Goal: Information Seeking & Learning: Check status

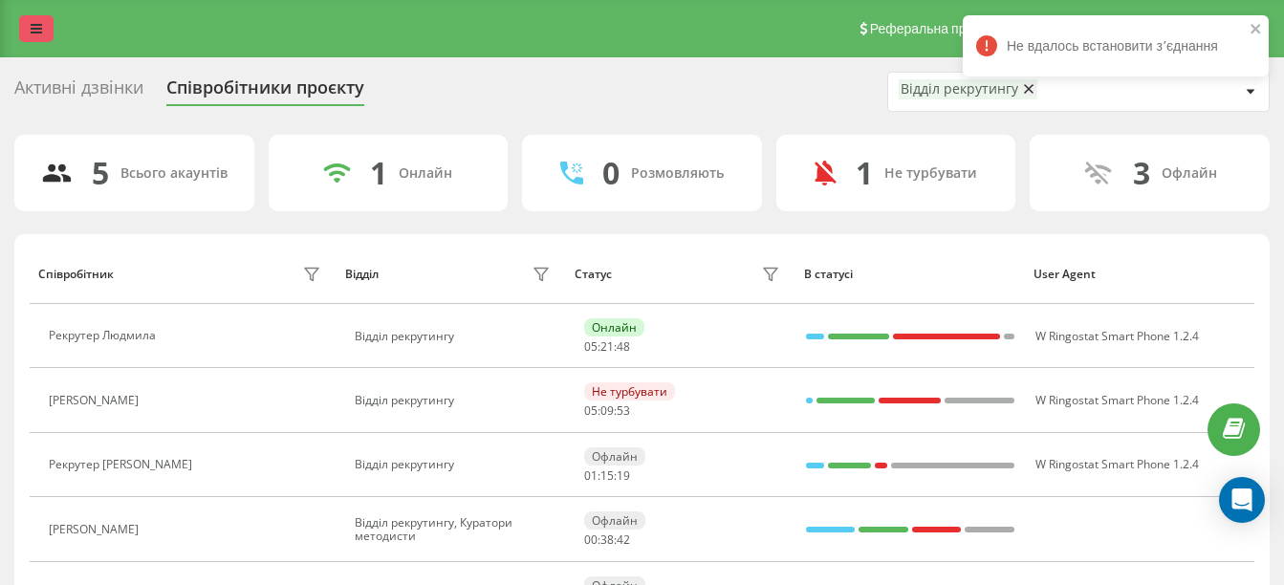
click at [33, 28] on icon at bounding box center [36, 28] width 11 height 13
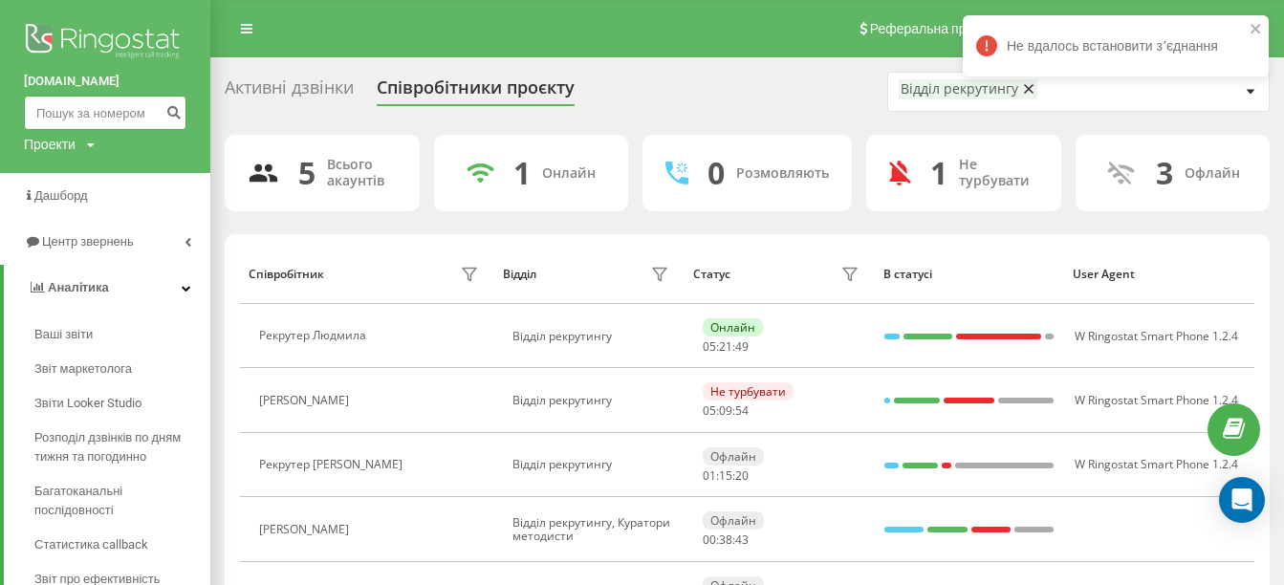
click at [83, 105] on input at bounding box center [105, 113] width 163 height 34
paste input "0972050419"
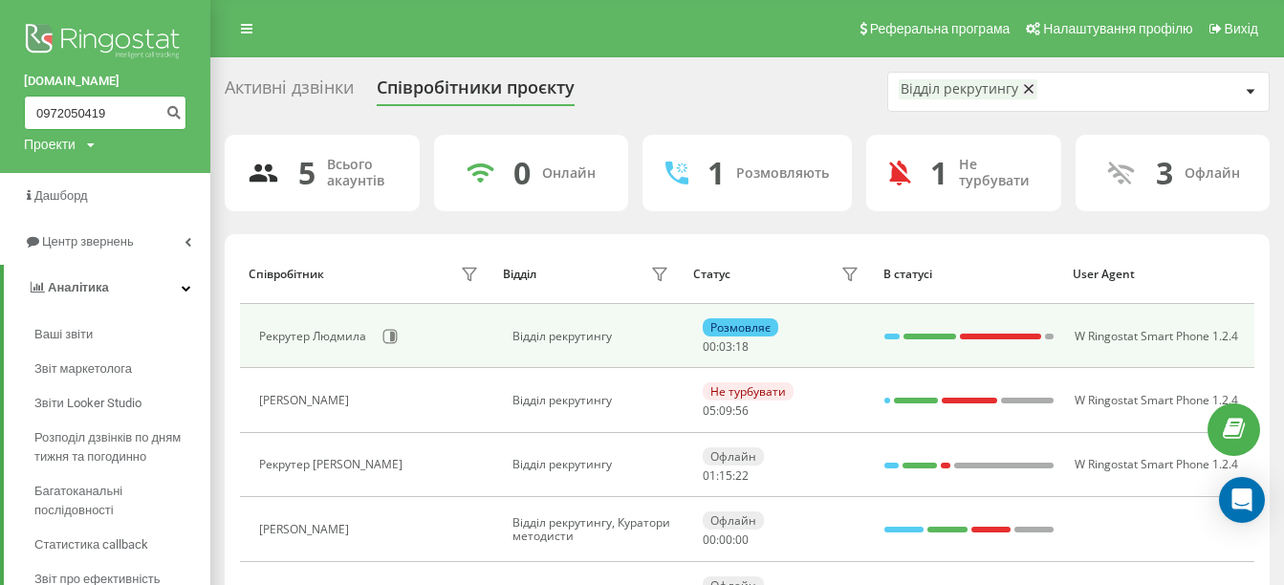
type input "0972050419"
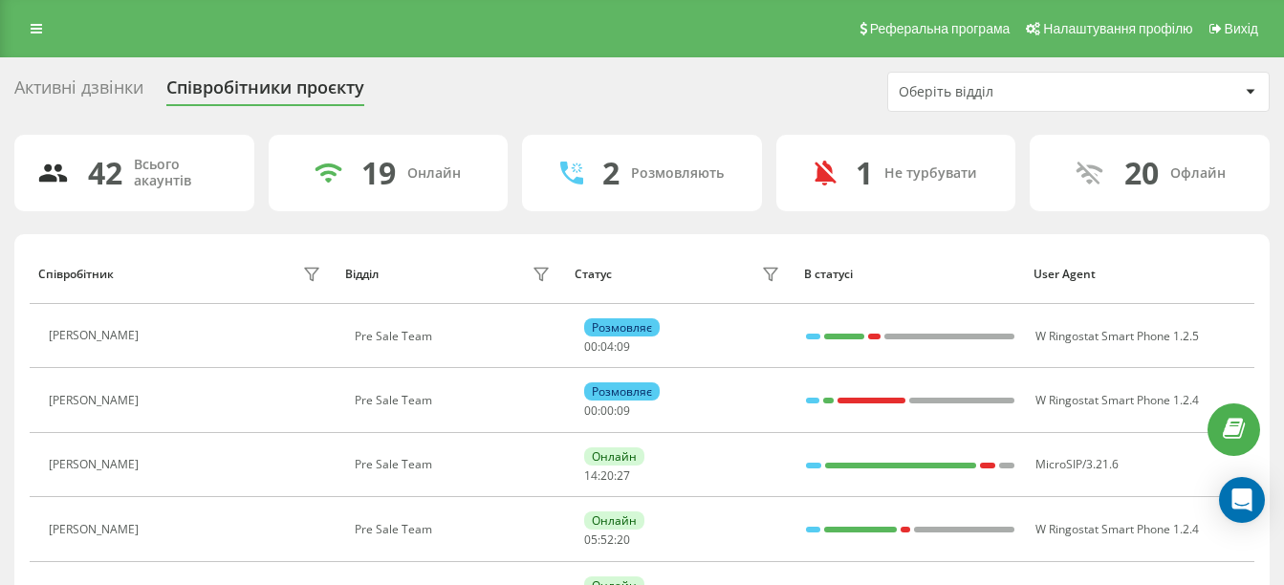
click at [1131, 94] on div "Оберіть відділ" at bounding box center [1069, 92] width 340 height 16
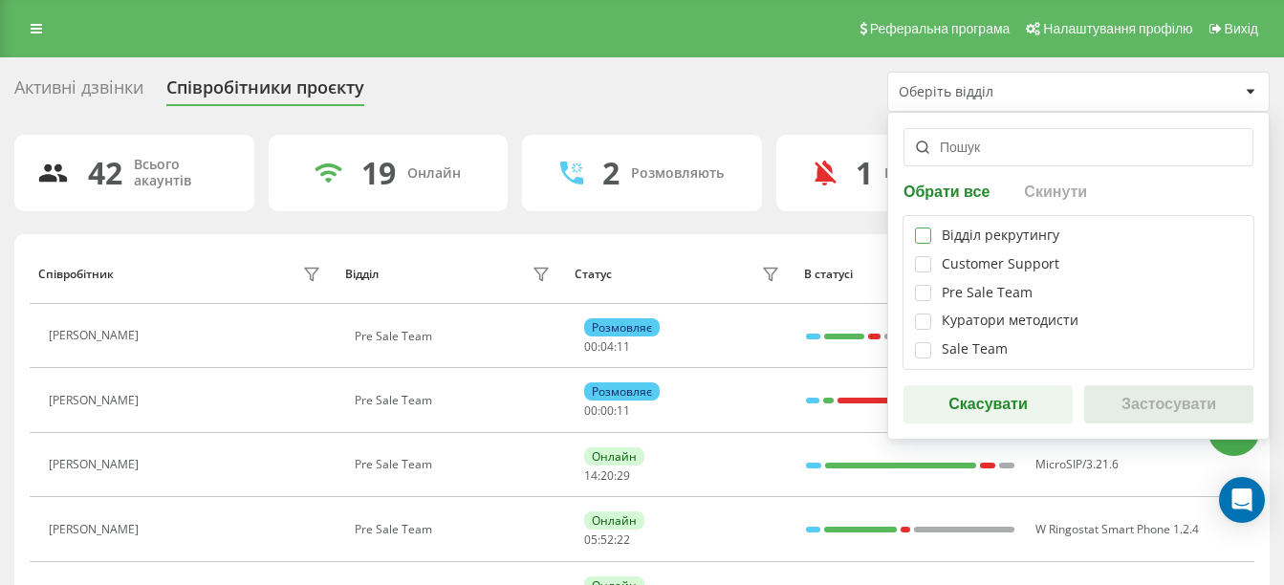
click at [923, 228] on label at bounding box center [923, 228] width 16 height 0
checkbox input "true"
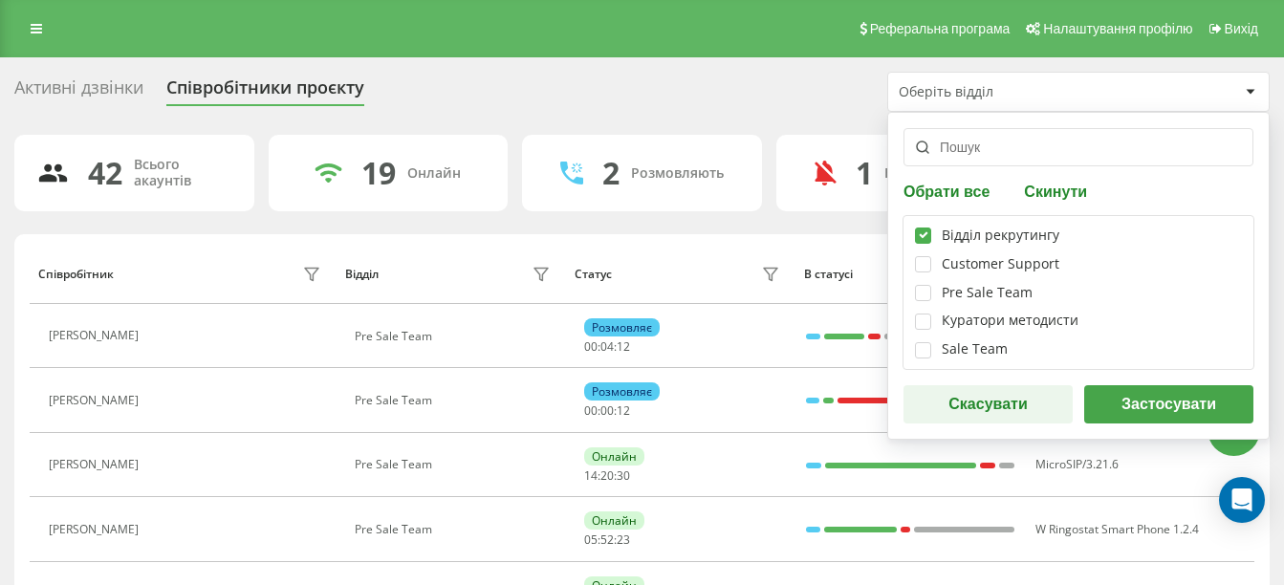
click at [1129, 398] on button "Застосувати" at bounding box center [1168, 404] width 169 height 38
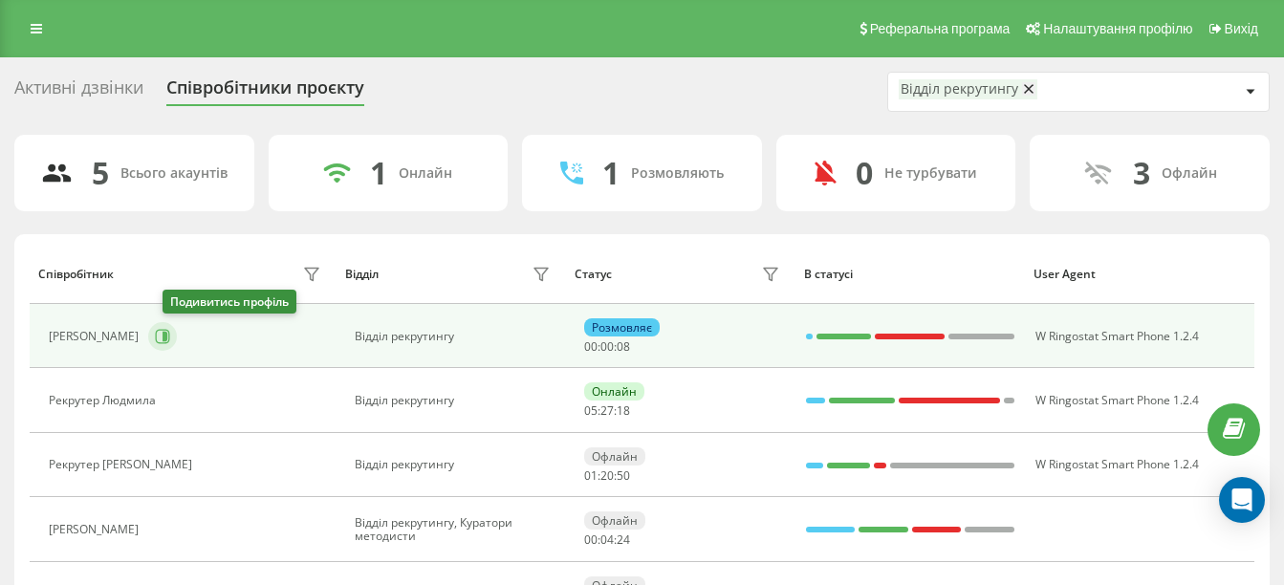
click at [177, 332] on button at bounding box center [162, 336] width 29 height 29
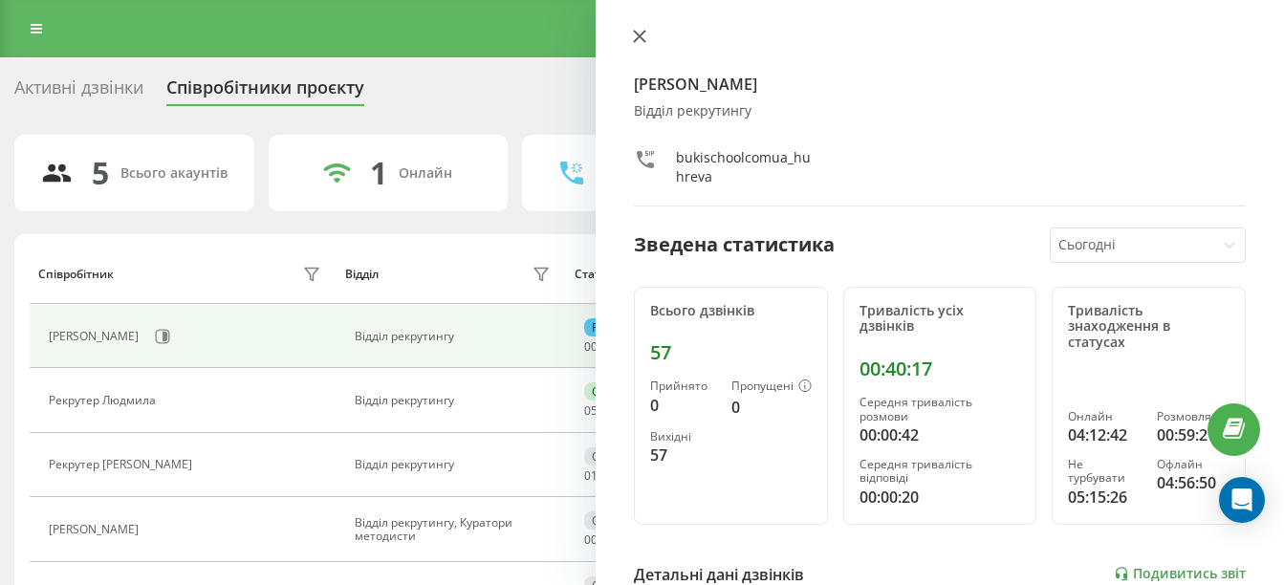
click at [642, 44] on button at bounding box center [639, 38] width 25 height 18
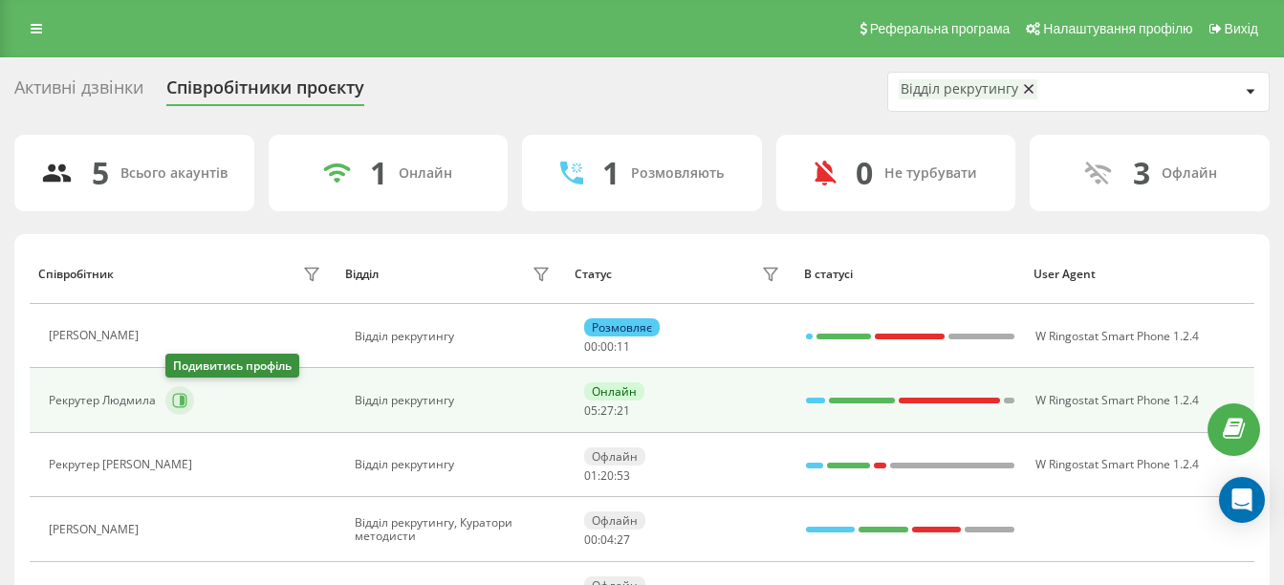
click at [176, 395] on icon at bounding box center [180, 401] width 14 height 14
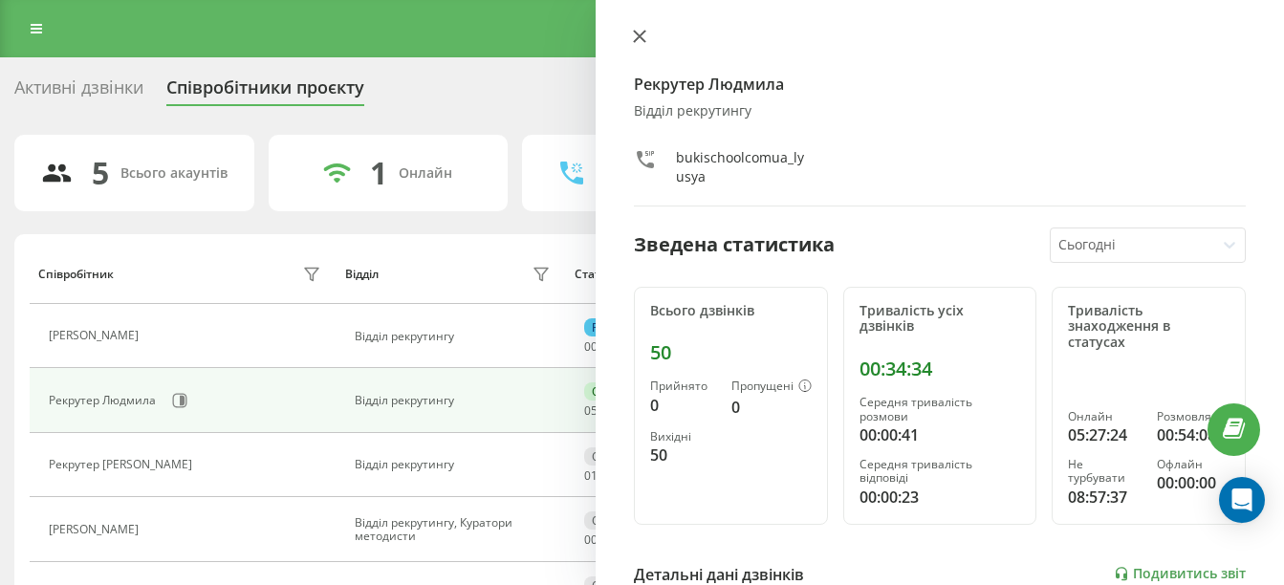
click at [641, 36] on icon at bounding box center [639, 36] width 13 height 13
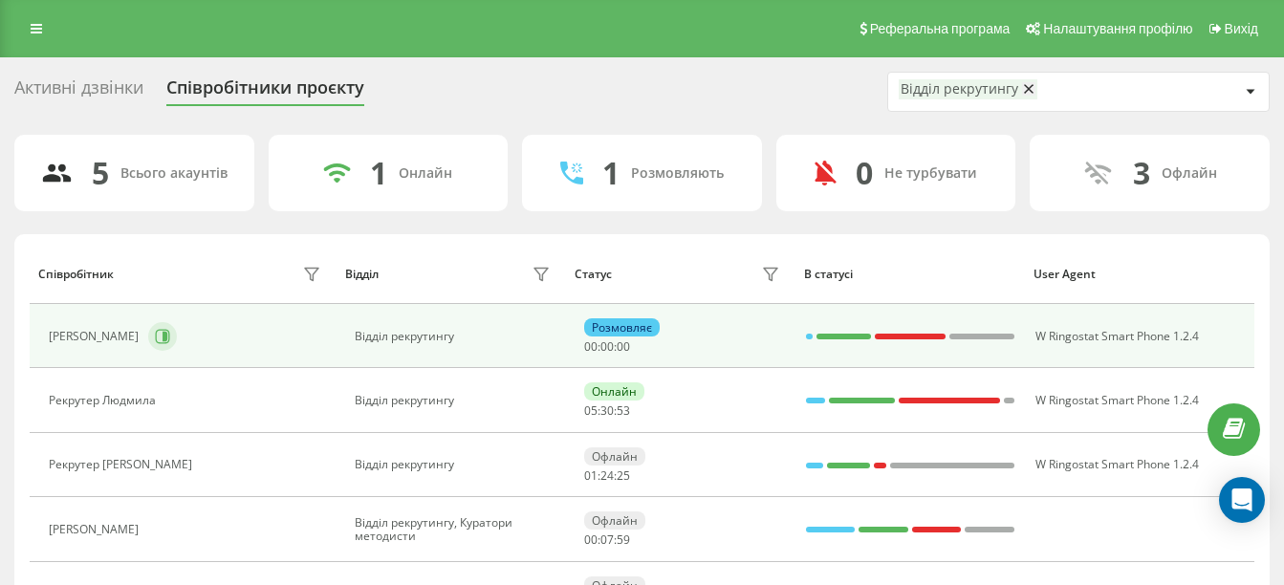
click at [170, 341] on icon at bounding box center [162, 336] width 15 height 15
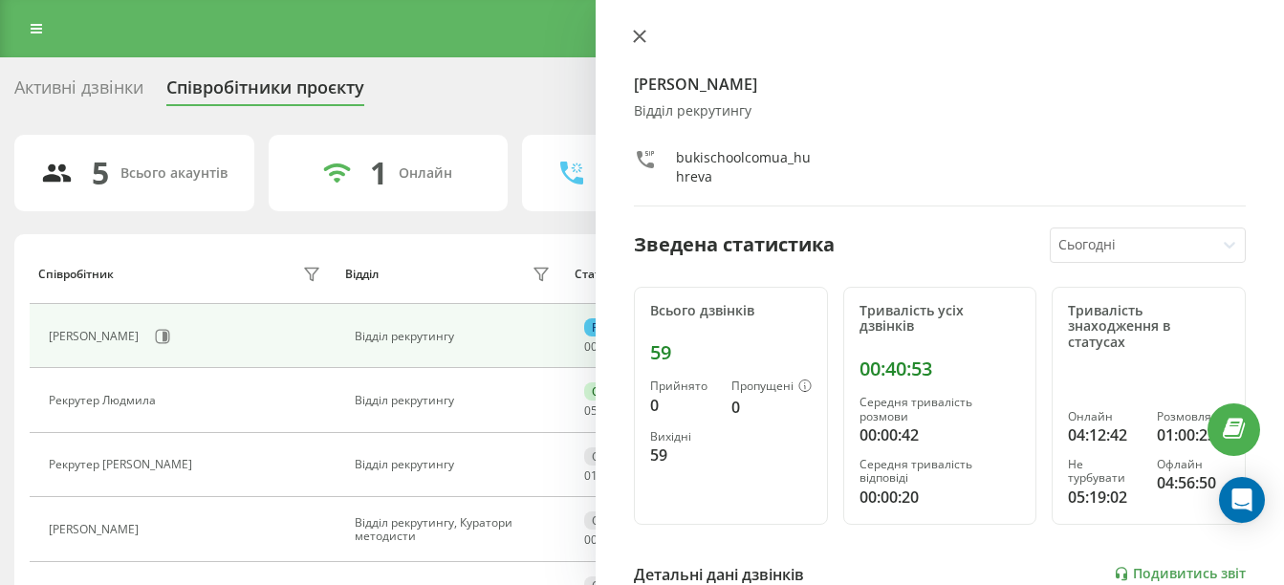
click at [645, 36] on icon at bounding box center [639, 36] width 13 height 13
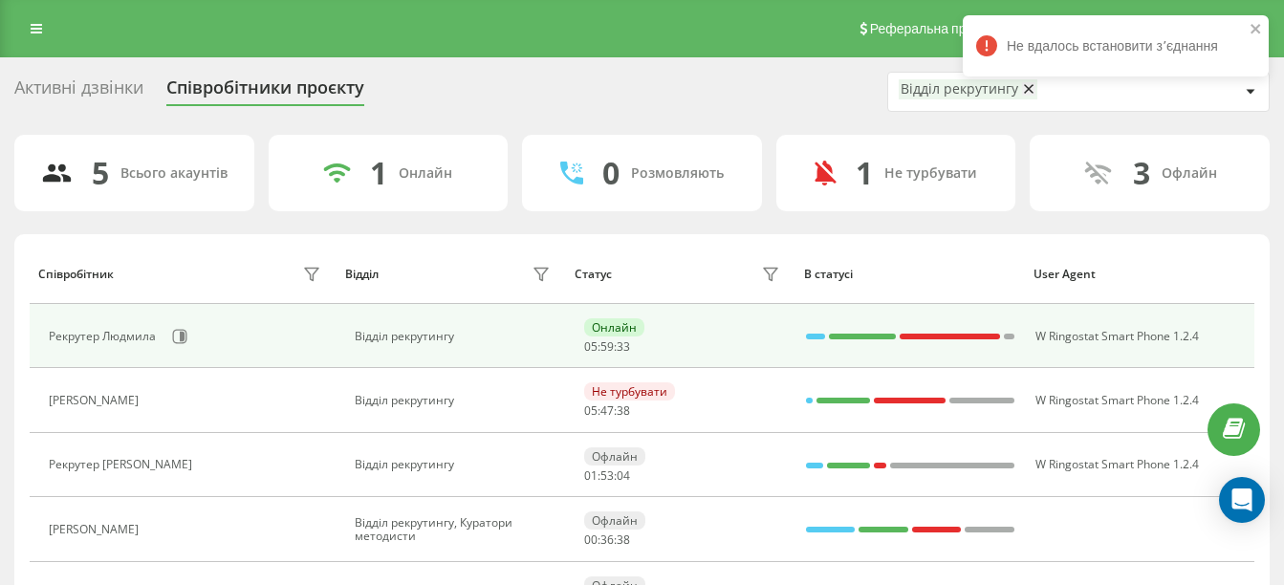
click at [196, 338] on div "Рекрутер Людмила" at bounding box center [187, 336] width 276 height 33
click at [187, 336] on button at bounding box center [179, 336] width 29 height 29
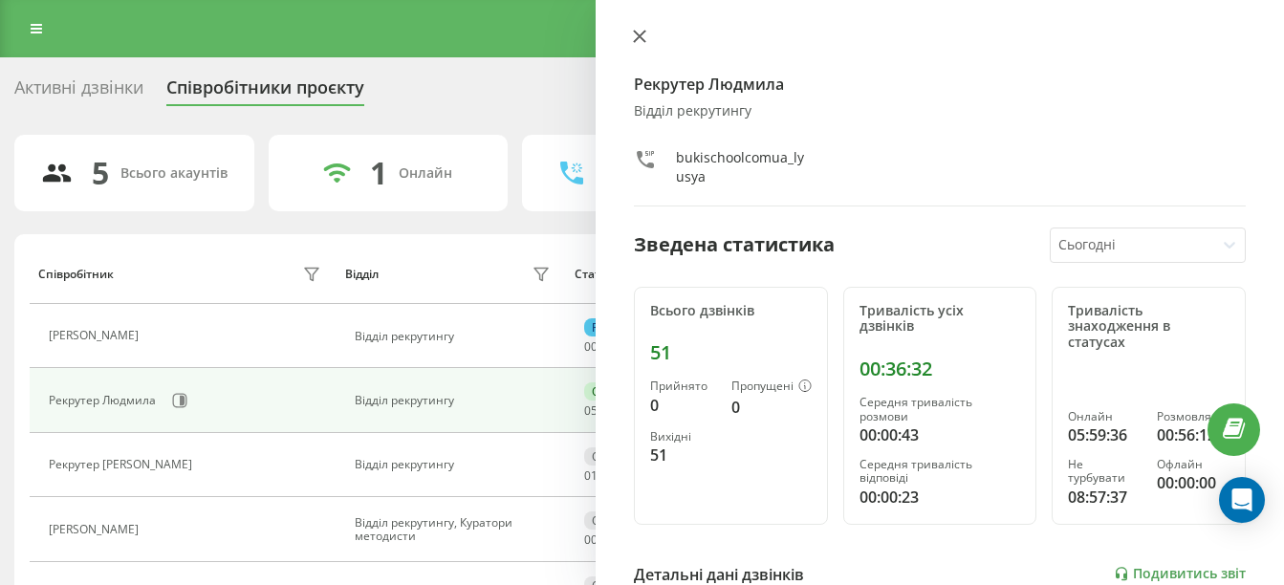
click at [641, 35] on icon at bounding box center [639, 36] width 11 height 11
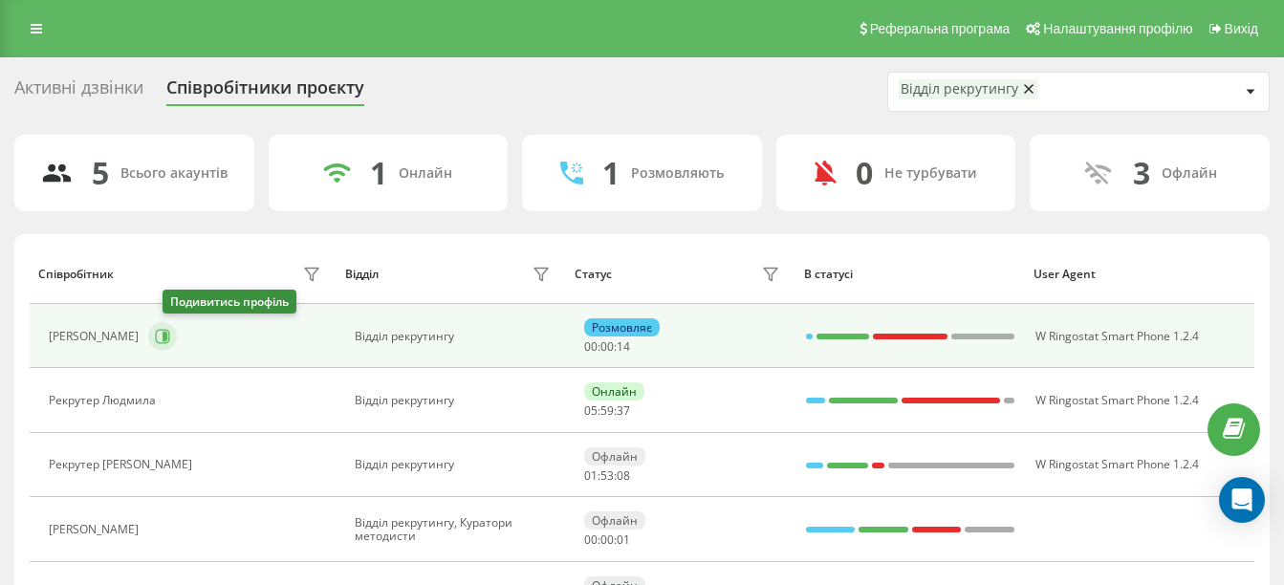
click at [167, 337] on icon at bounding box center [165, 337] width 5 height 10
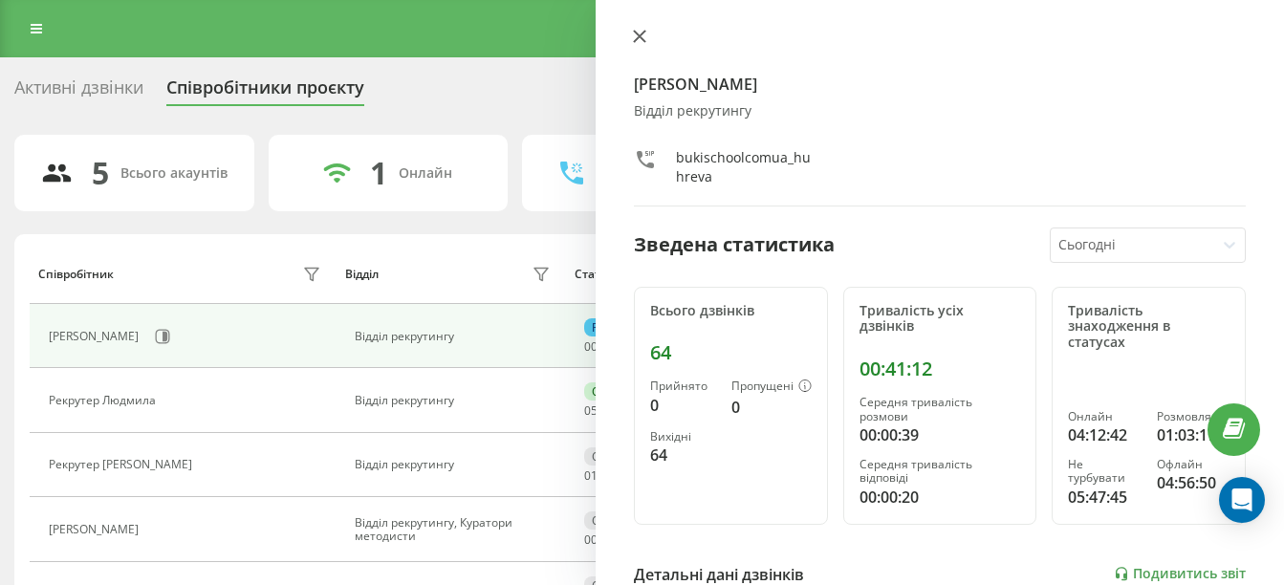
click at [639, 34] on icon at bounding box center [639, 36] width 11 height 11
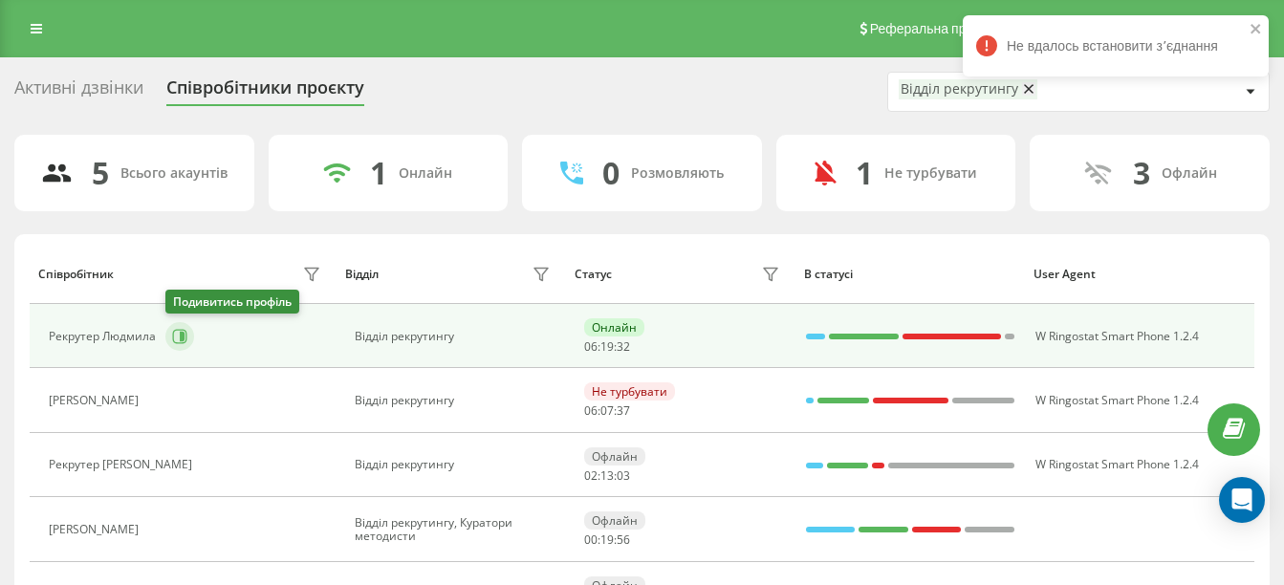
click at [172, 329] on icon at bounding box center [179, 336] width 15 height 15
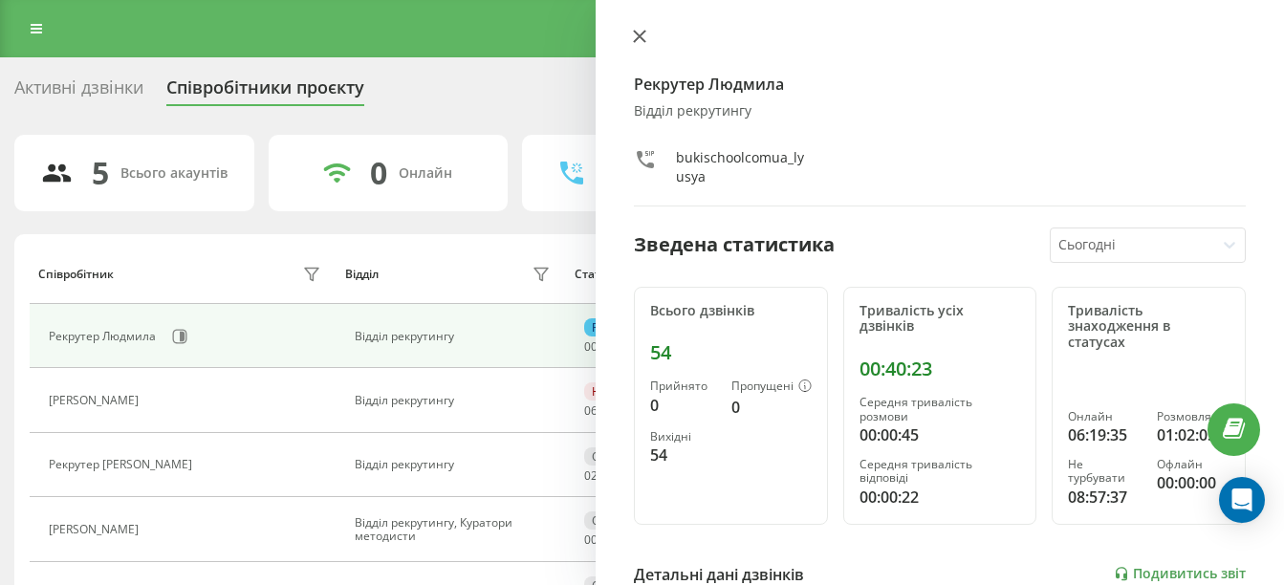
click at [635, 41] on icon at bounding box center [639, 36] width 11 height 11
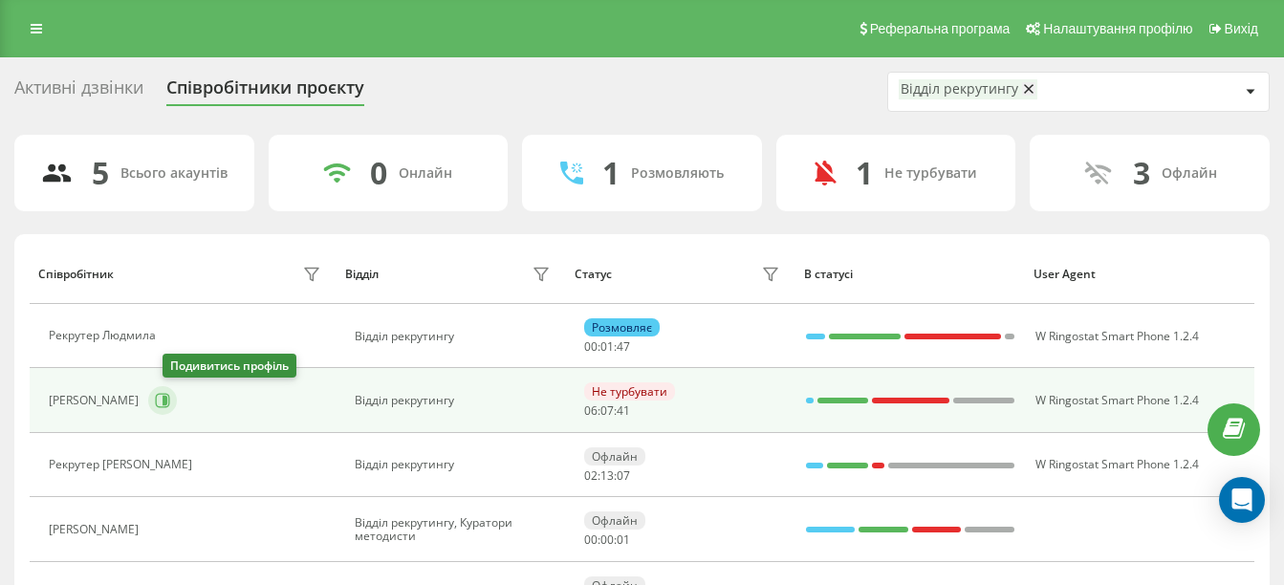
click at [170, 388] on button at bounding box center [162, 400] width 29 height 29
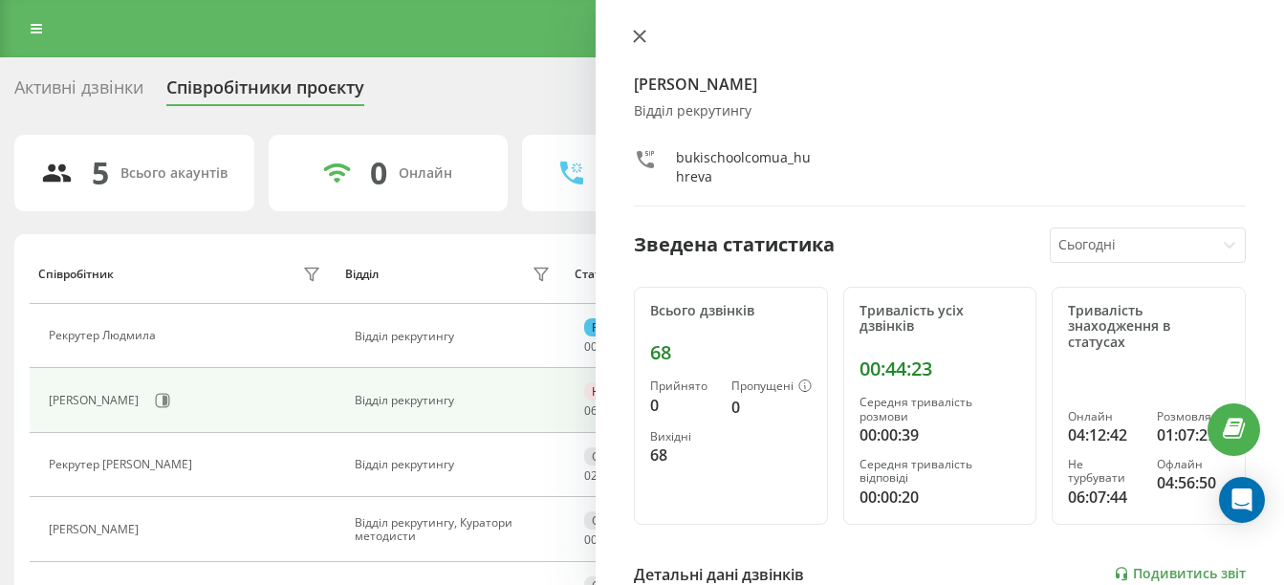
click at [640, 29] on button at bounding box center [639, 38] width 25 height 18
